Goal: Task Accomplishment & Management: Manage account settings

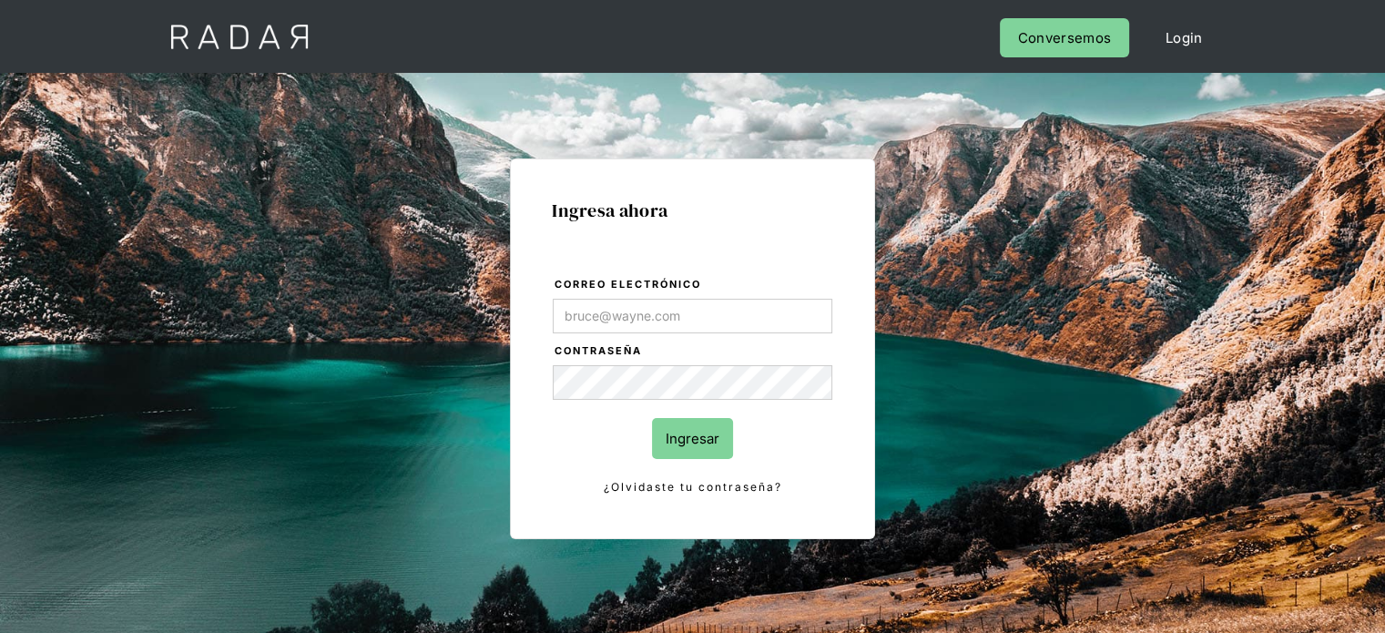
click at [593, 310] on input "Correo electrónico" at bounding box center [693, 316] width 280 height 35
type input "[EMAIL_ADDRESS][DOMAIN_NAME]"
click at [696, 440] on input "Ingresar" at bounding box center [692, 438] width 81 height 41
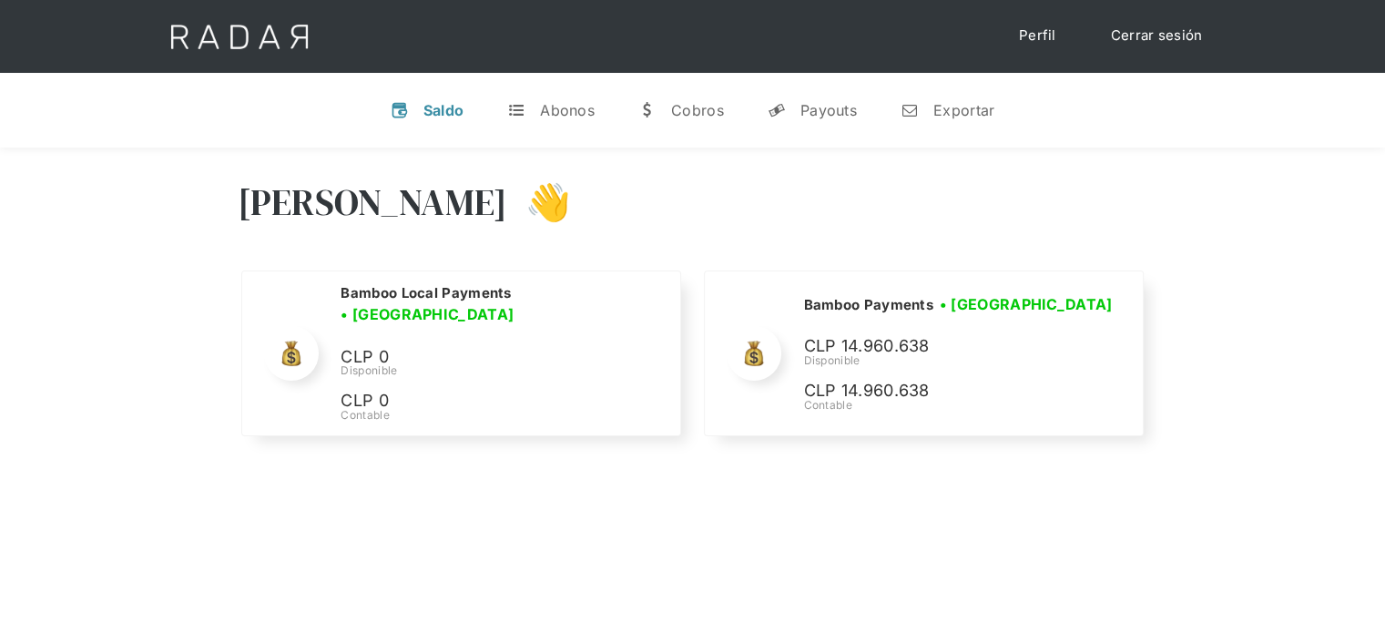
click at [968, 215] on div "Hola Joaquín 👋" at bounding box center [693, 215] width 911 height 109
